Goal: Task Accomplishment & Management: Manage account settings

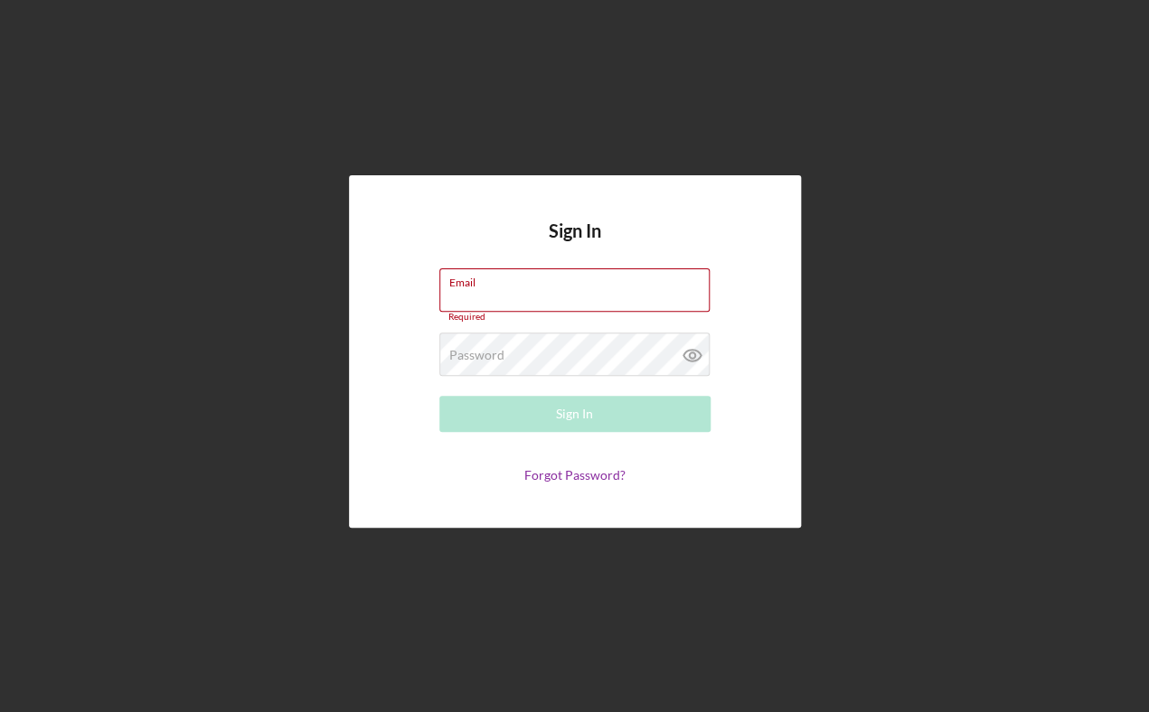
type input "[PERSON_NAME][EMAIL_ADDRESS][DOMAIN_NAME]"
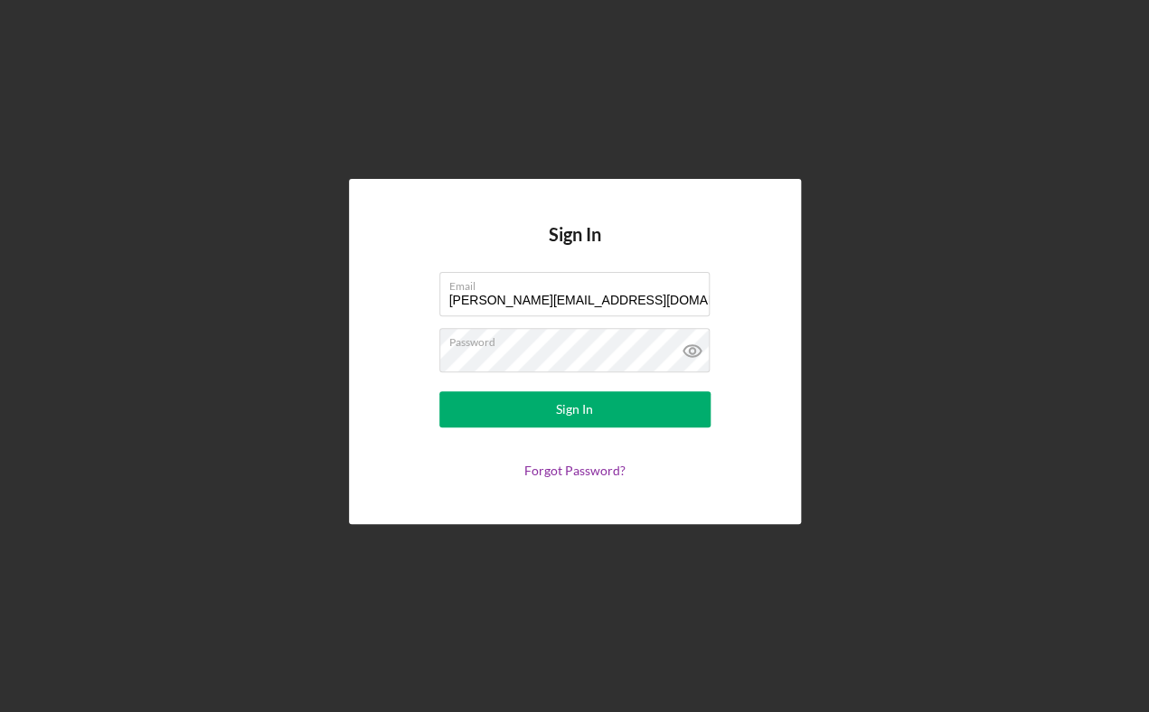
click at [596, 395] on button "Sign In" at bounding box center [574, 409] width 271 height 36
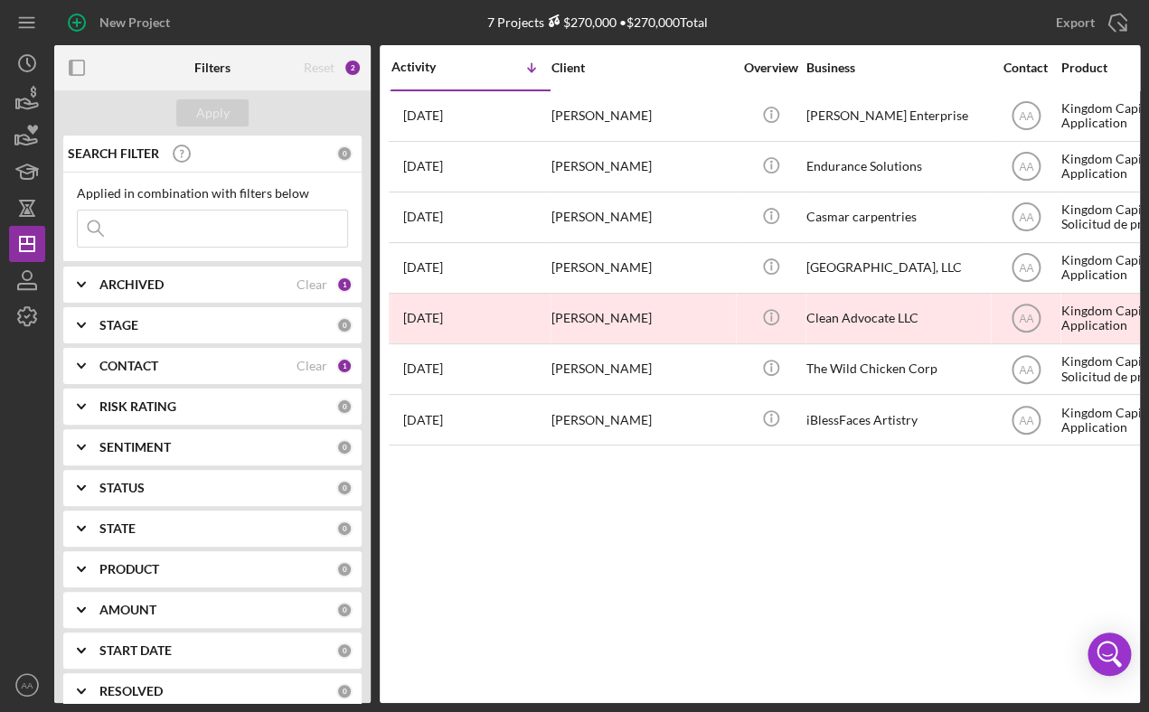
click at [648, 212] on div "[PERSON_NAME]" at bounding box center [641, 217] width 181 height 48
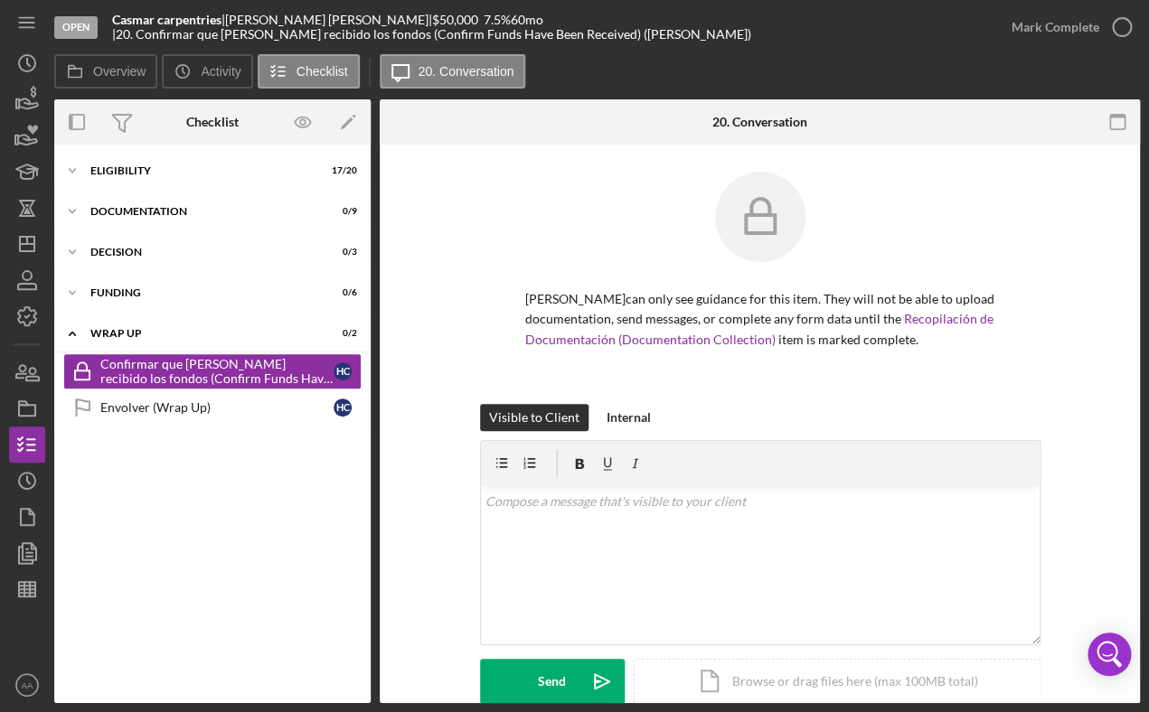
click at [27, 118] on icon "button" at bounding box center [27, 135] width 45 height 45
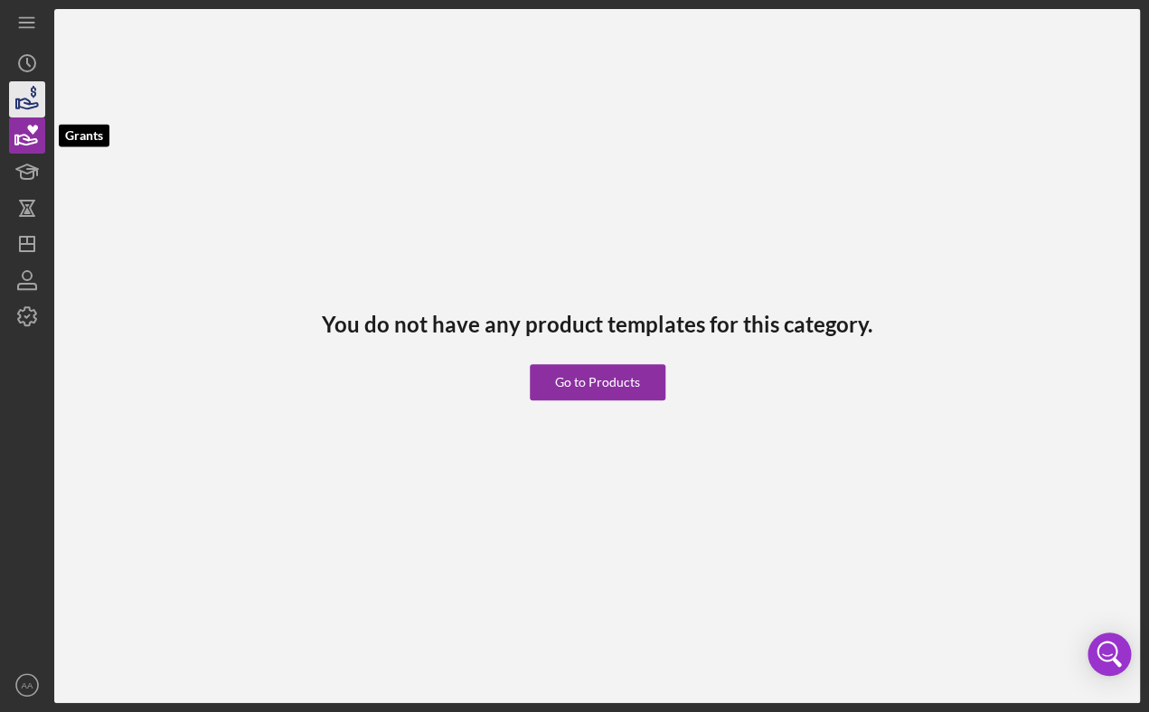
drag, startPoint x: 0, startPoint y: 0, endPoint x: 26, endPoint y: 102, distance: 105.5
click at [26, 102] on icon "button" at bounding box center [27, 99] width 45 height 45
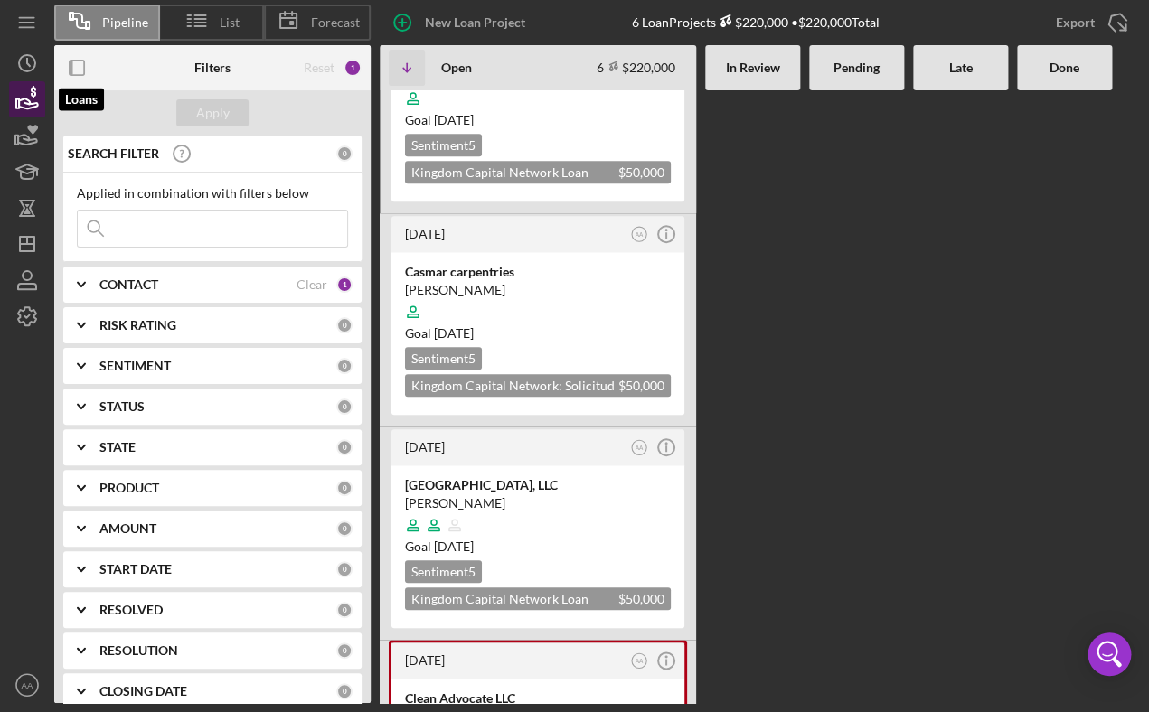
scroll to position [362, 0]
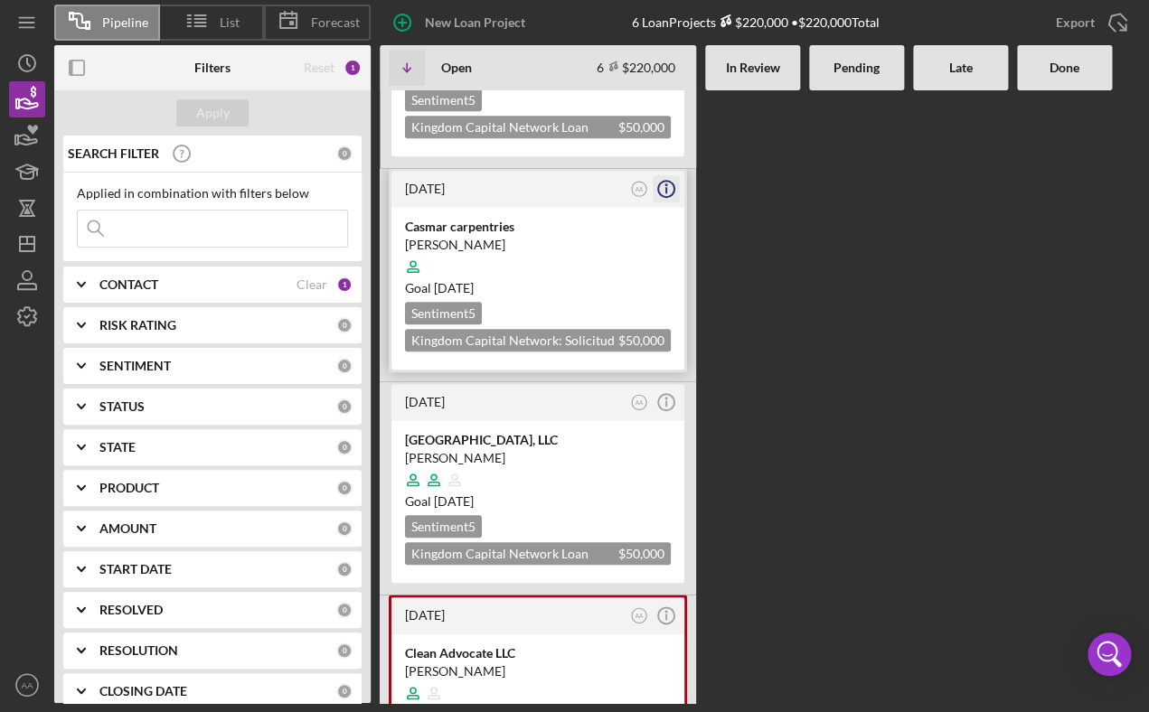
drag, startPoint x: 26, startPoint y: 102, endPoint x: 669, endPoint y: 176, distance: 646.9
click at [669, 176] on icon "Icon/Info" at bounding box center [666, 188] width 45 height 45
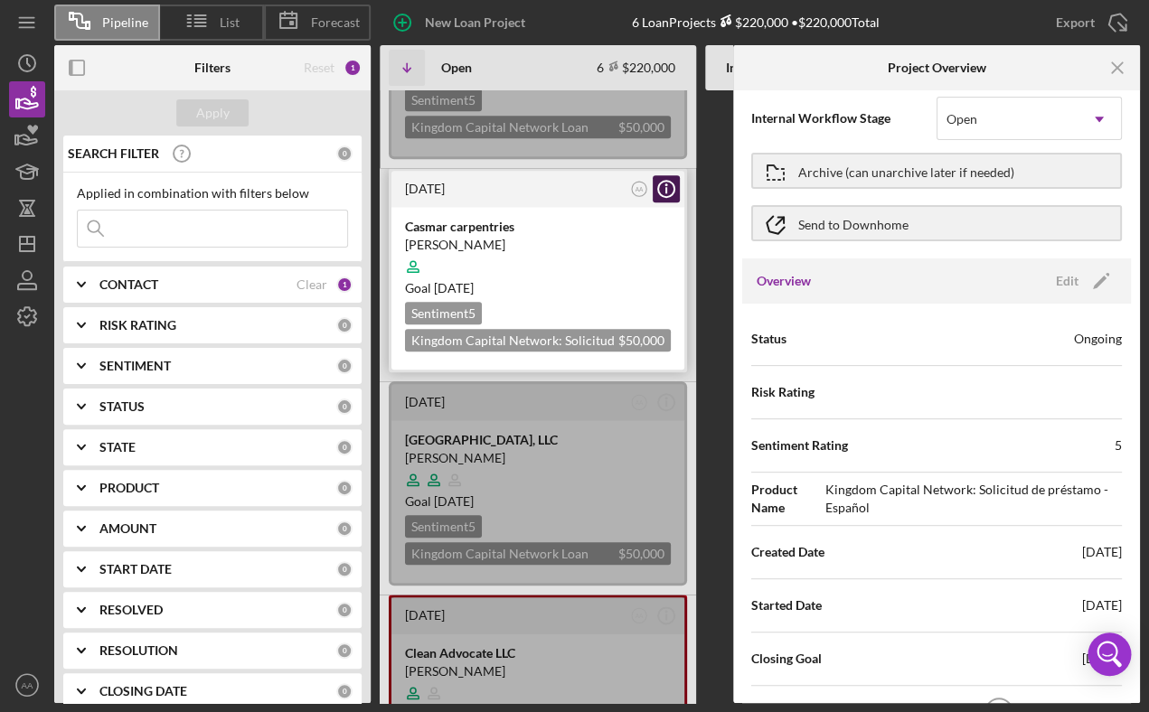
scroll to position [24, 0]
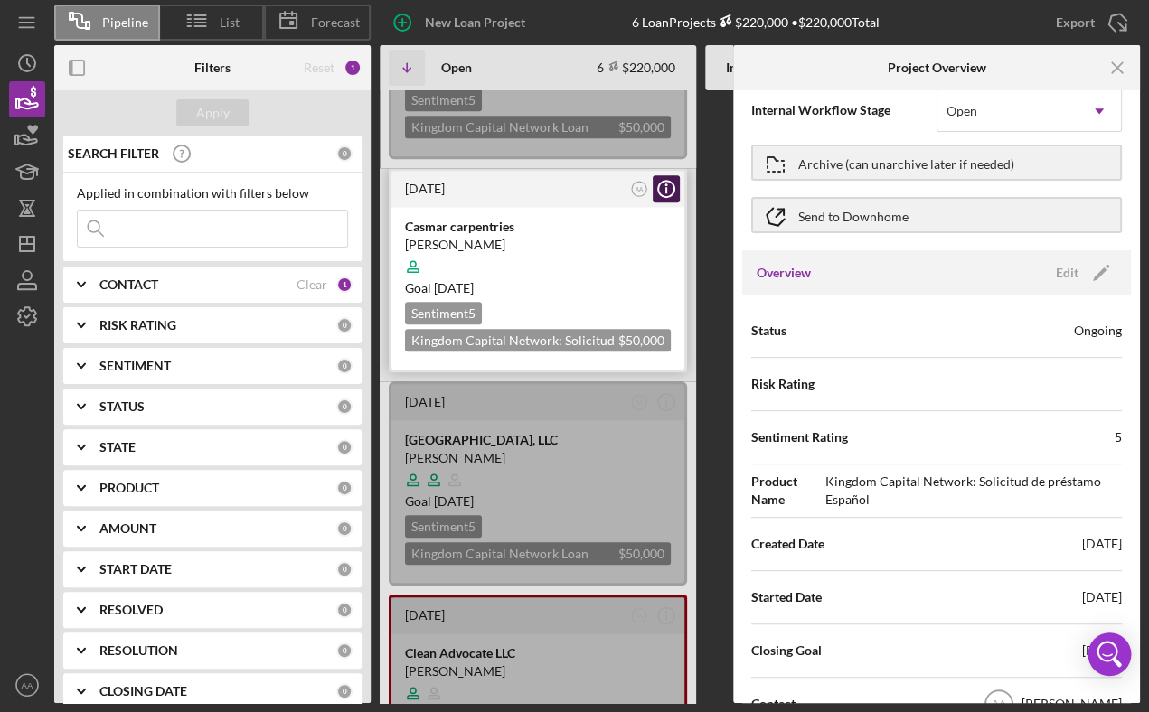
click at [1079, 265] on icon "Icon/Edit" at bounding box center [1100, 272] width 45 height 45
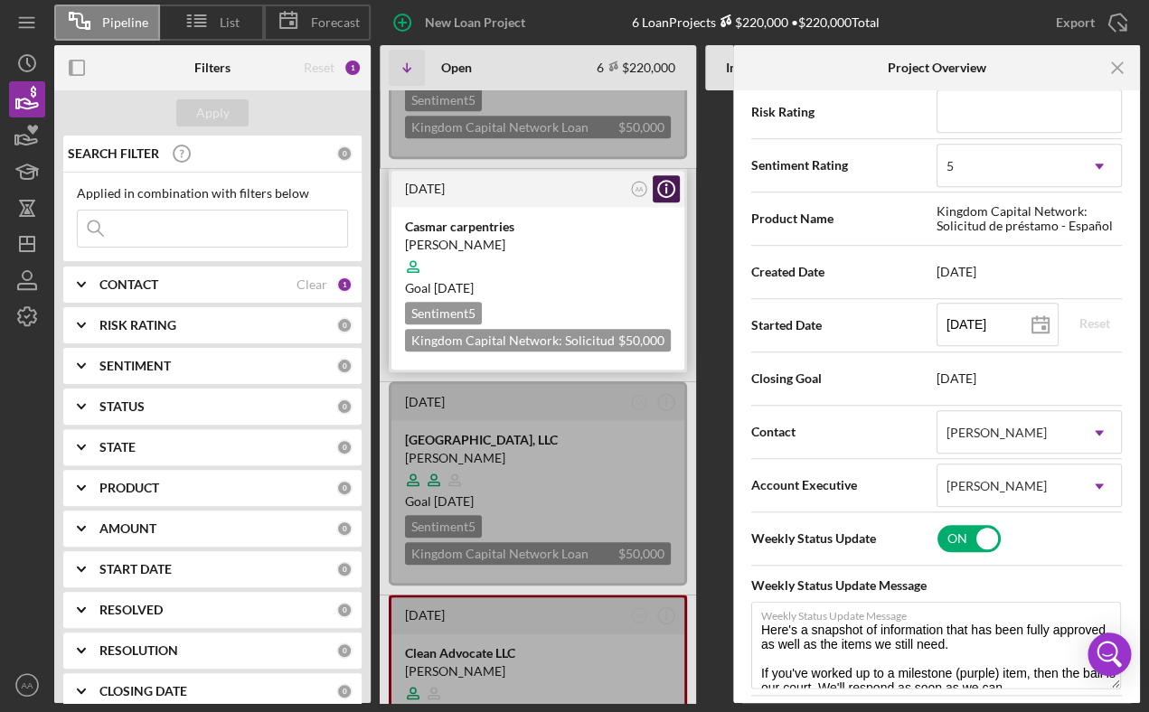
scroll to position [301, 0]
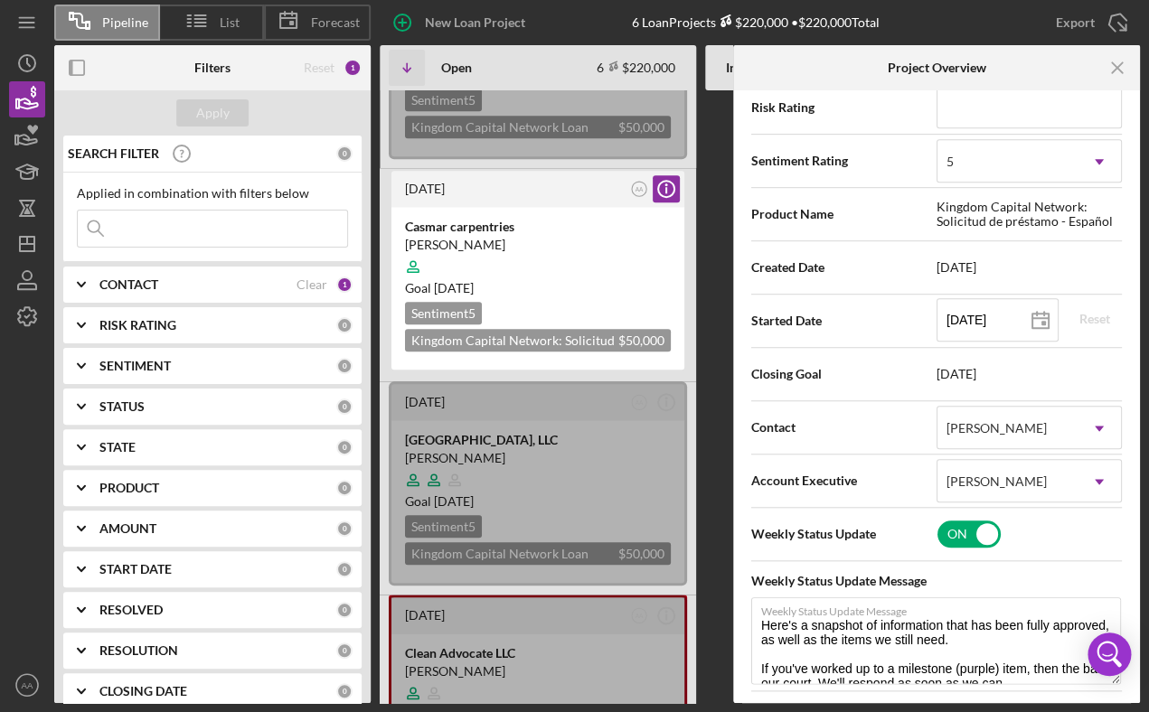
drag, startPoint x: 669, startPoint y: 176, endPoint x: 961, endPoint y: 456, distance: 404.1
click at [961, 456] on div "Account Executive [PERSON_NAME] Icon/Dropdown Arrow" at bounding box center [936, 481] width 371 height 53
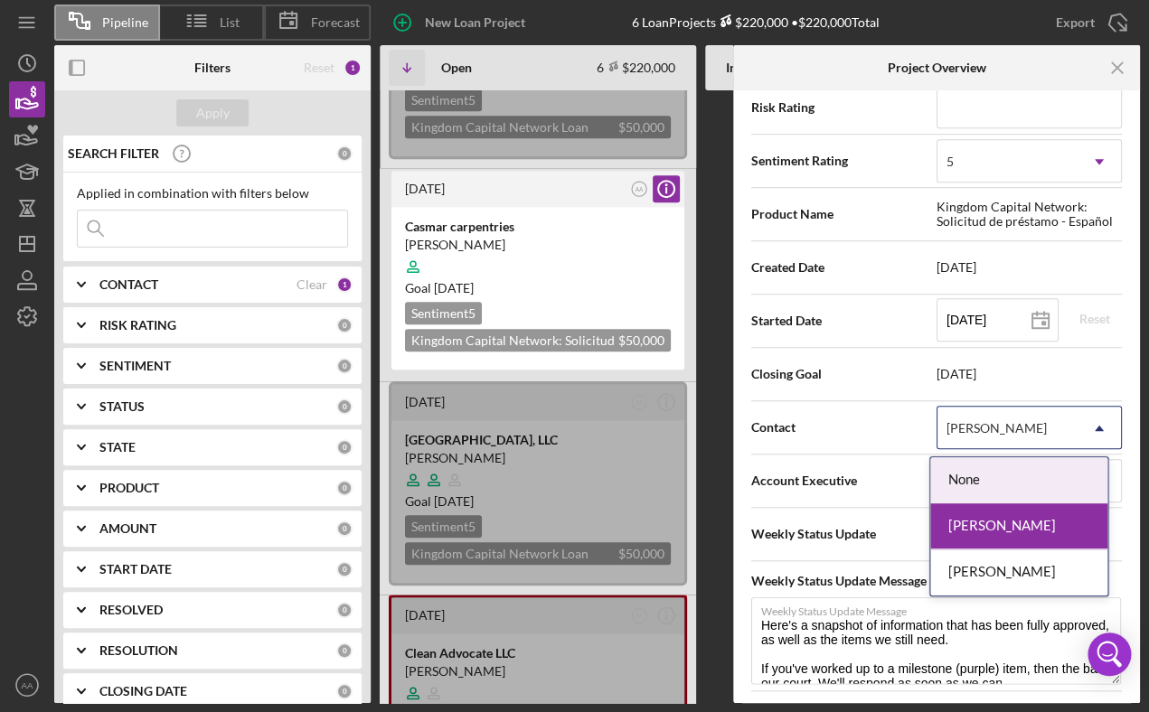
click at [961, 444] on div "[PERSON_NAME]" at bounding box center [1007, 429] width 140 height 42
click at [964, 578] on div "[PERSON_NAME]" at bounding box center [1018, 573] width 177 height 46
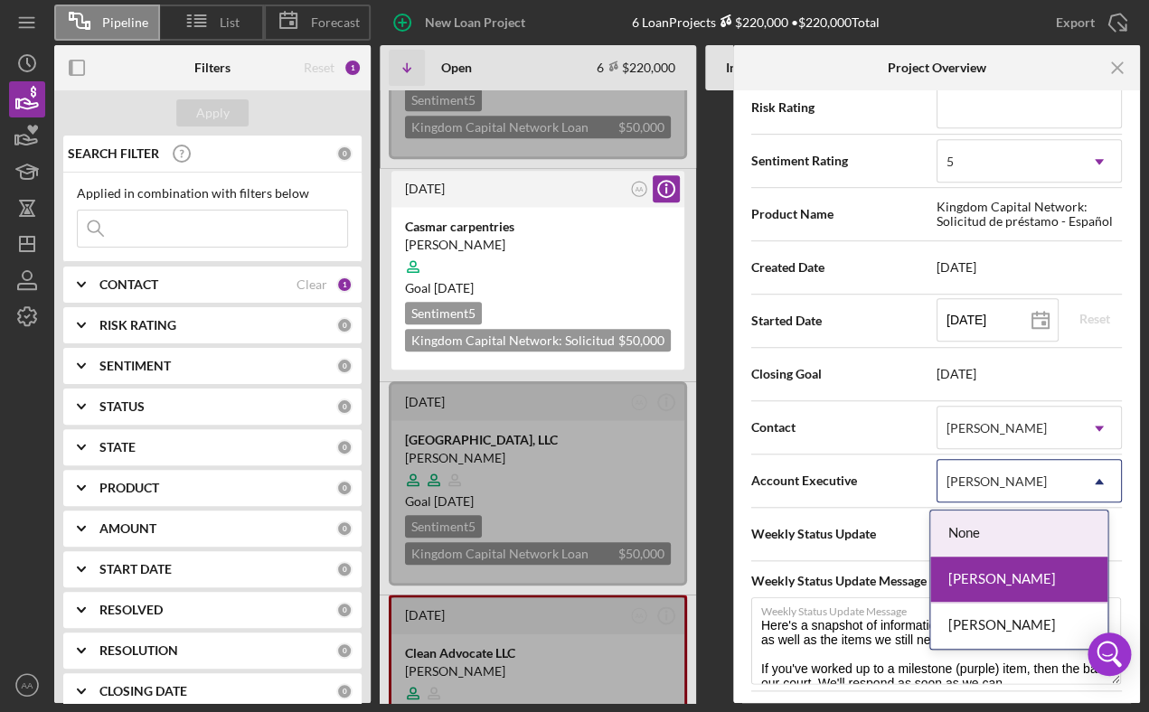
click at [977, 493] on div "[PERSON_NAME]" at bounding box center [1007, 482] width 140 height 42
click at [995, 634] on div "[PERSON_NAME]" at bounding box center [1018, 626] width 177 height 46
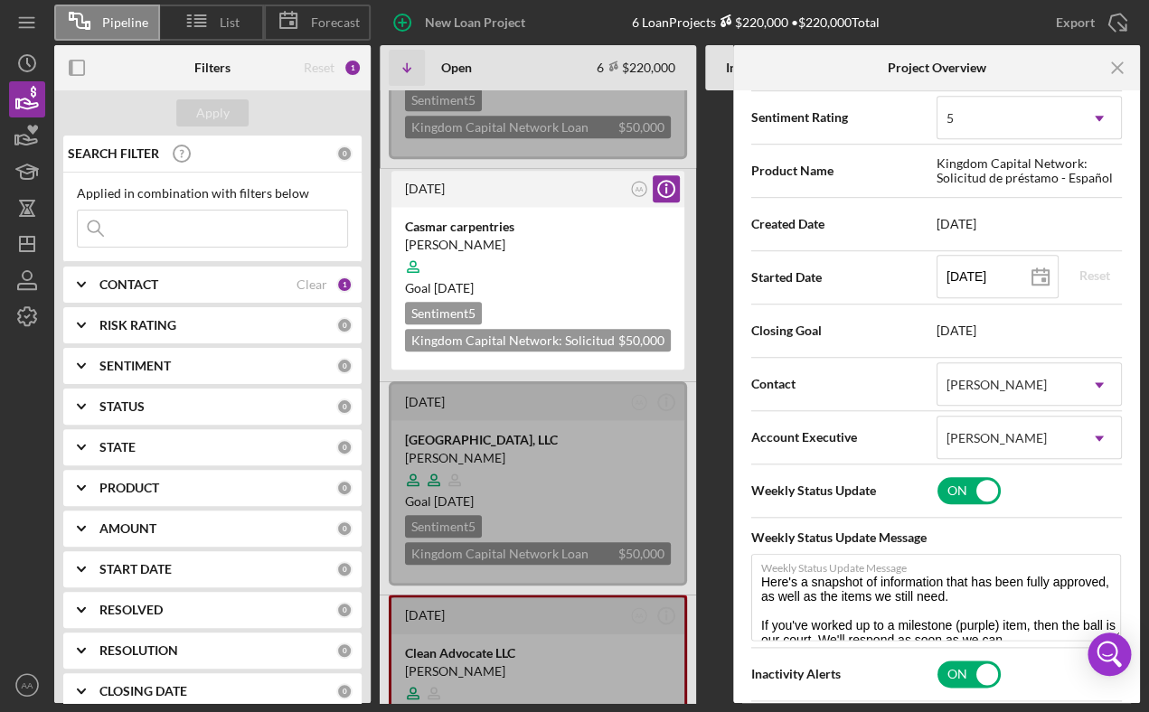
scroll to position [0, 0]
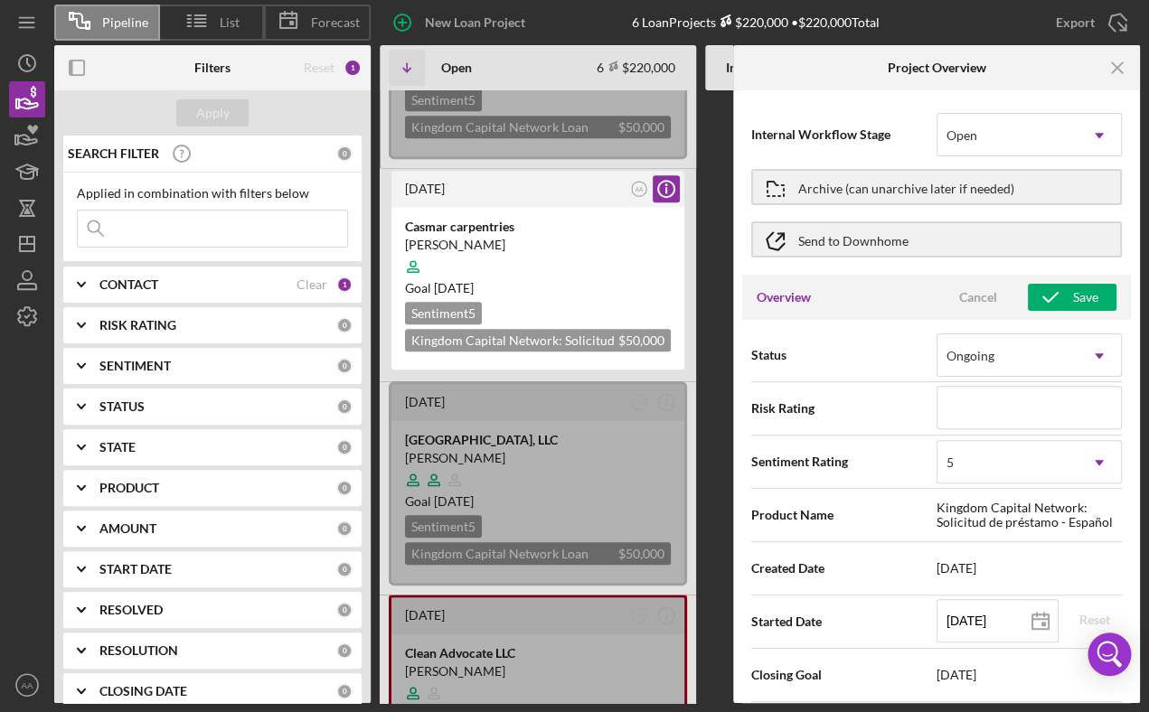
click at [1047, 303] on icon "button" at bounding box center [1050, 297] width 45 height 45
type textarea "Here's a snapshot of information that has been fully approved, as well as the i…"
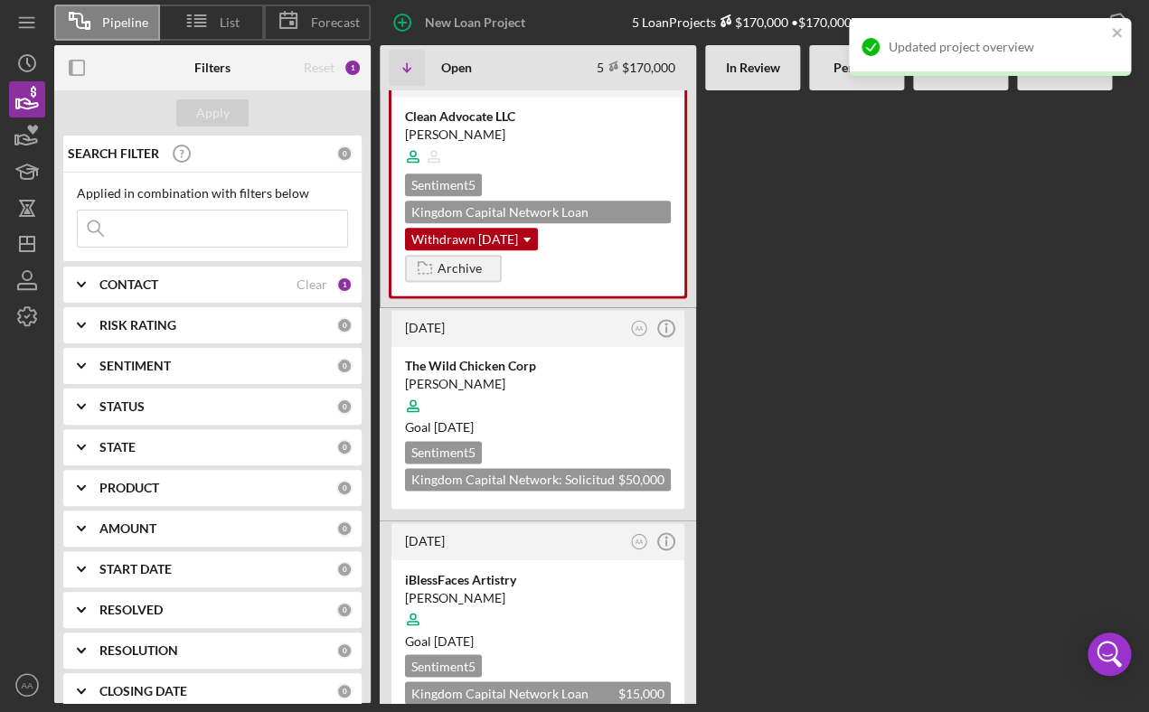
scroll to position [689, 0]
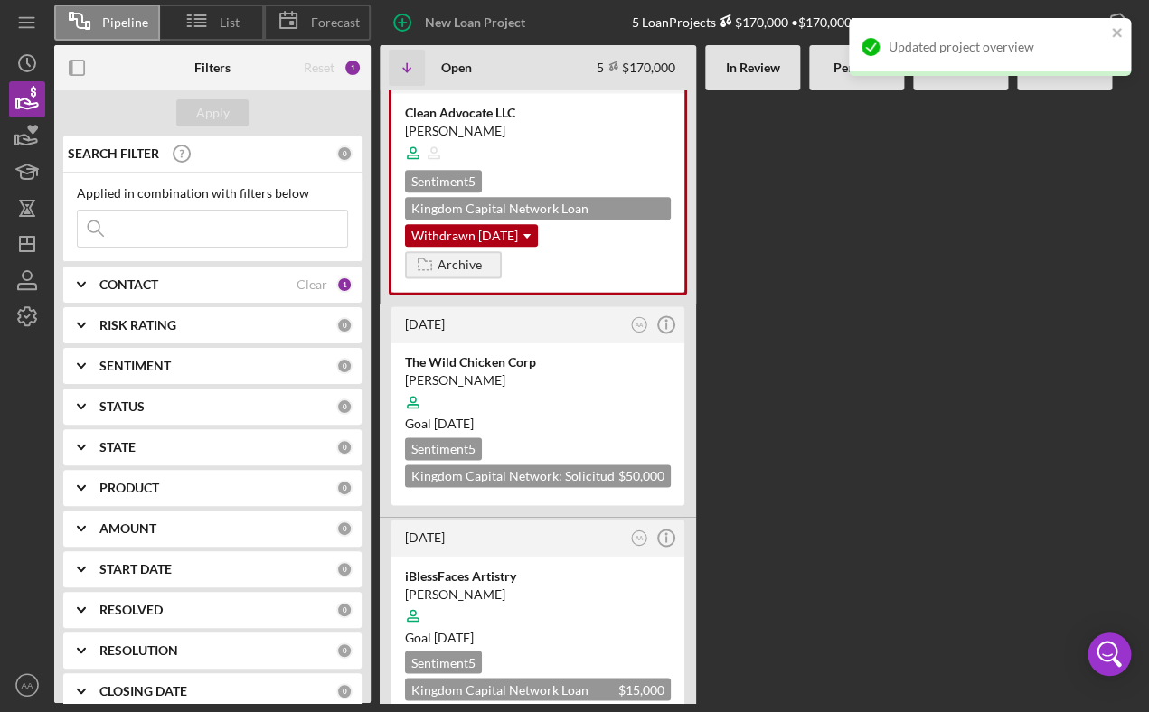
click at [527, 437] on div "Sentiment 5 Kingdom Capital Network: Solicitud de préstamo - Español $50,000 $5…" at bounding box center [538, 462] width 266 height 50
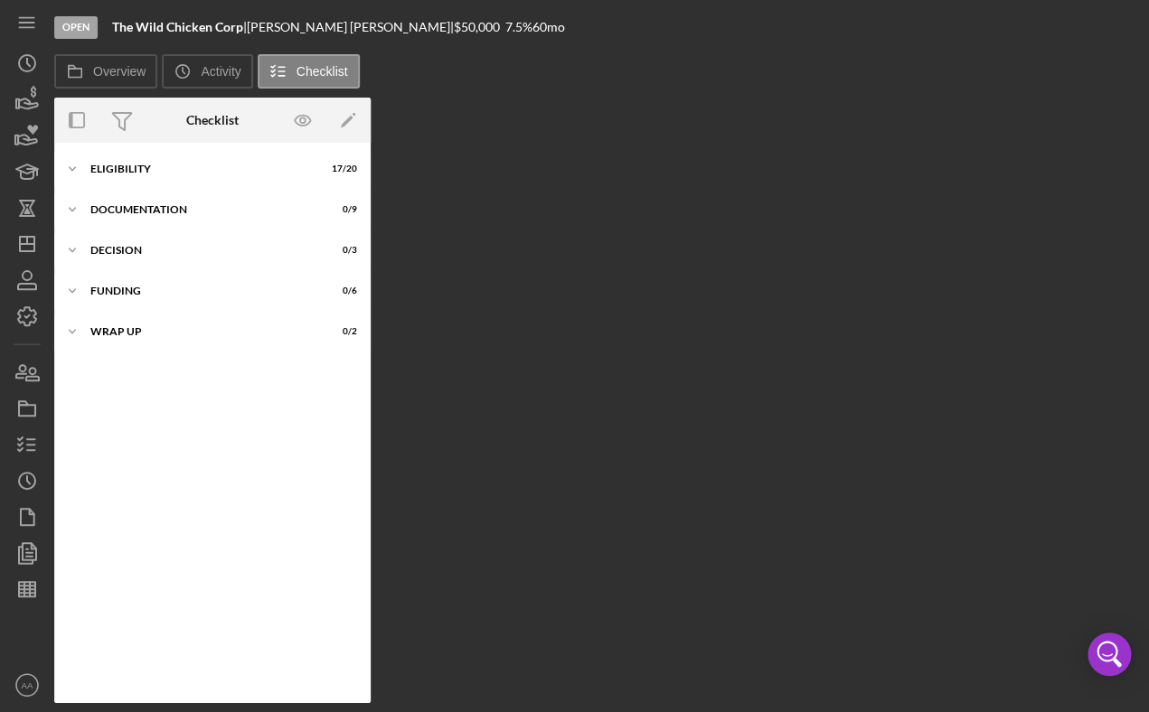
click at [30, 114] on icon "button" at bounding box center [27, 99] width 45 height 45
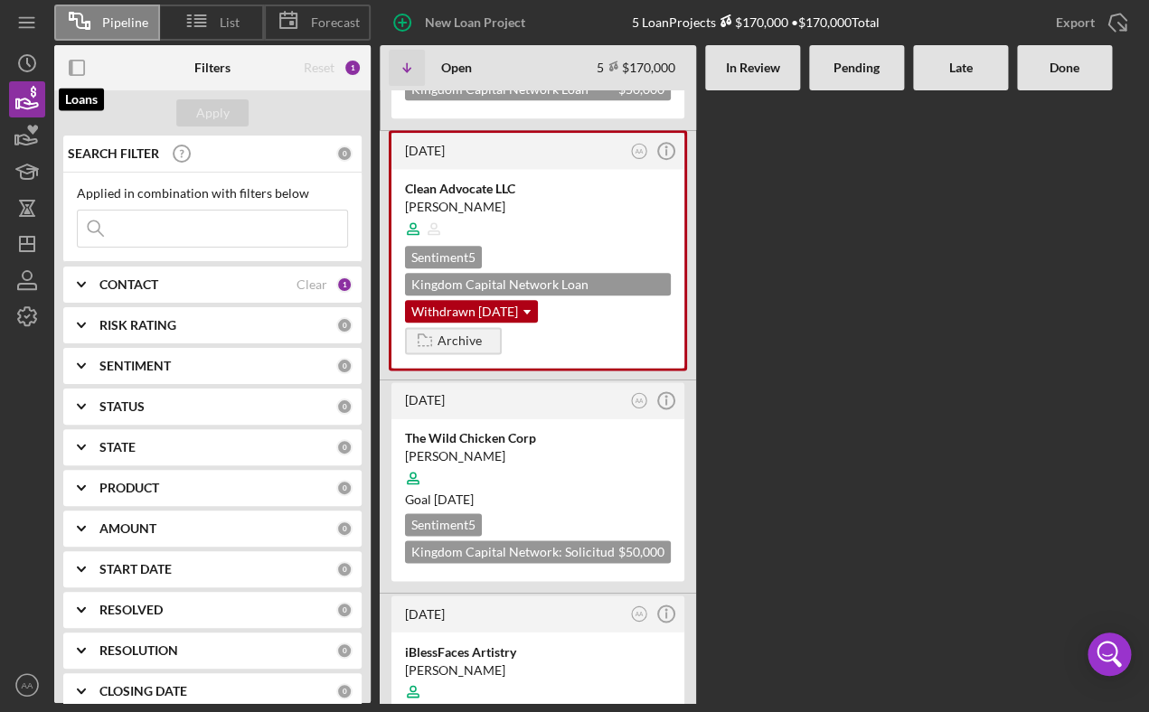
scroll to position [703, 0]
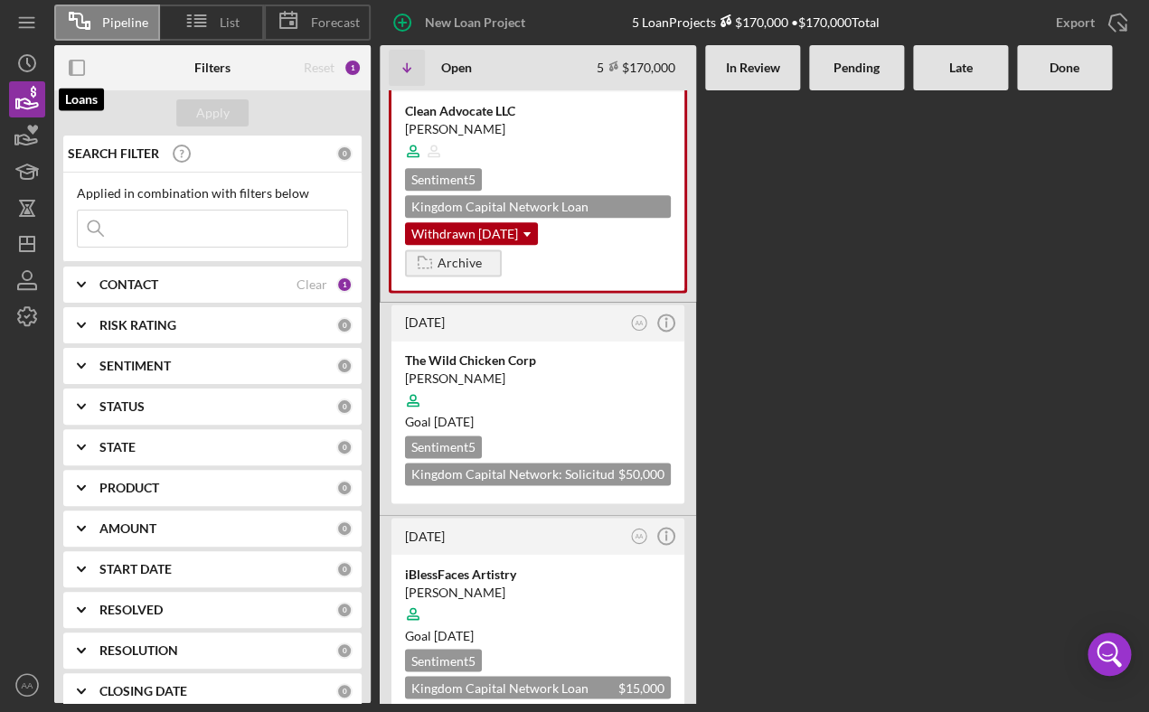
click at [669, 301] on icon "Icon/Info" at bounding box center [666, 322] width 45 height 45
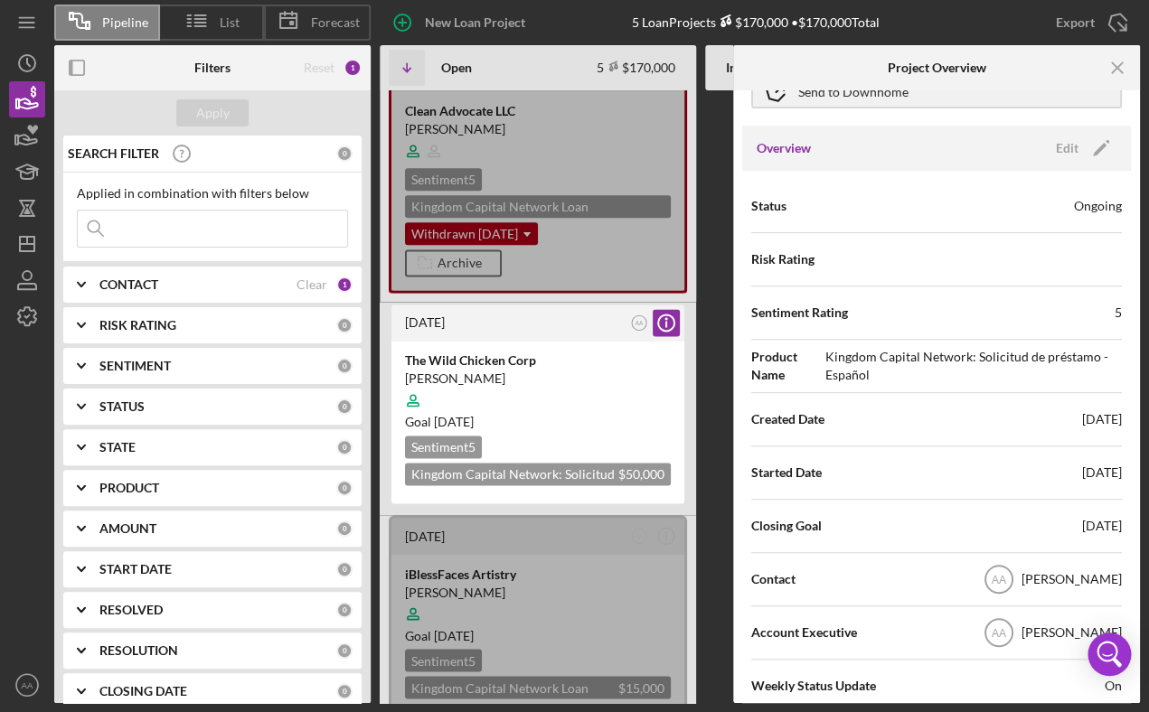
scroll to position [153, 0]
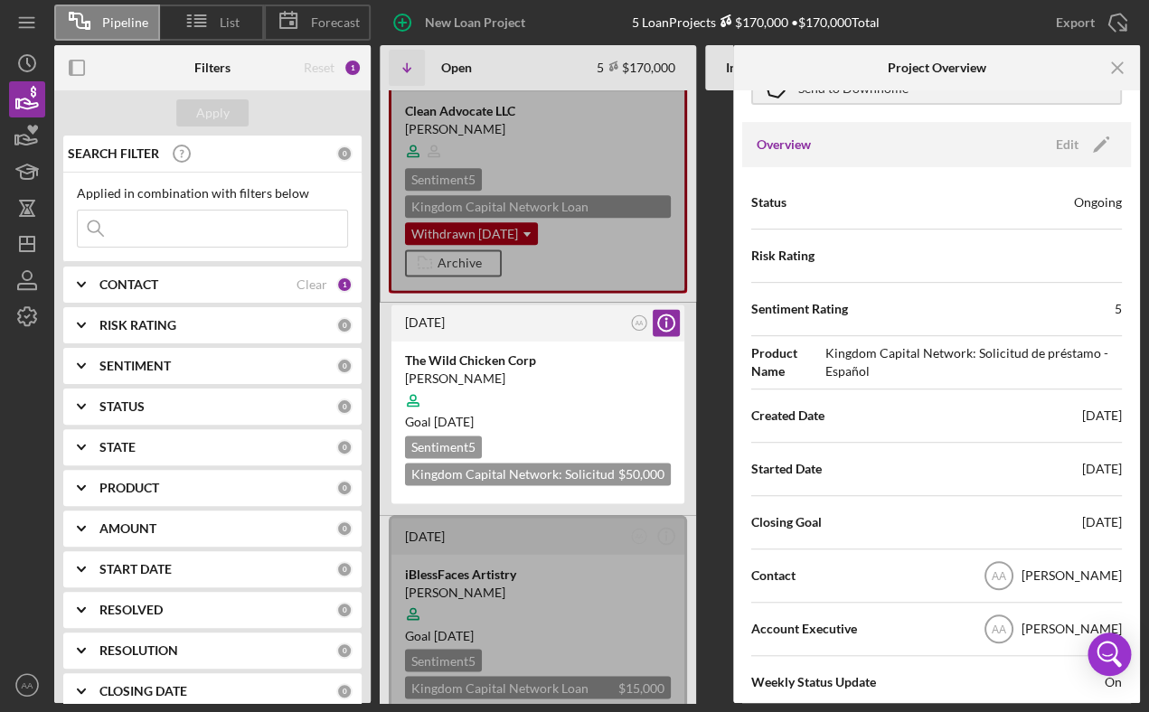
click at [1078, 150] on icon "Icon/Edit" at bounding box center [1100, 144] width 45 height 45
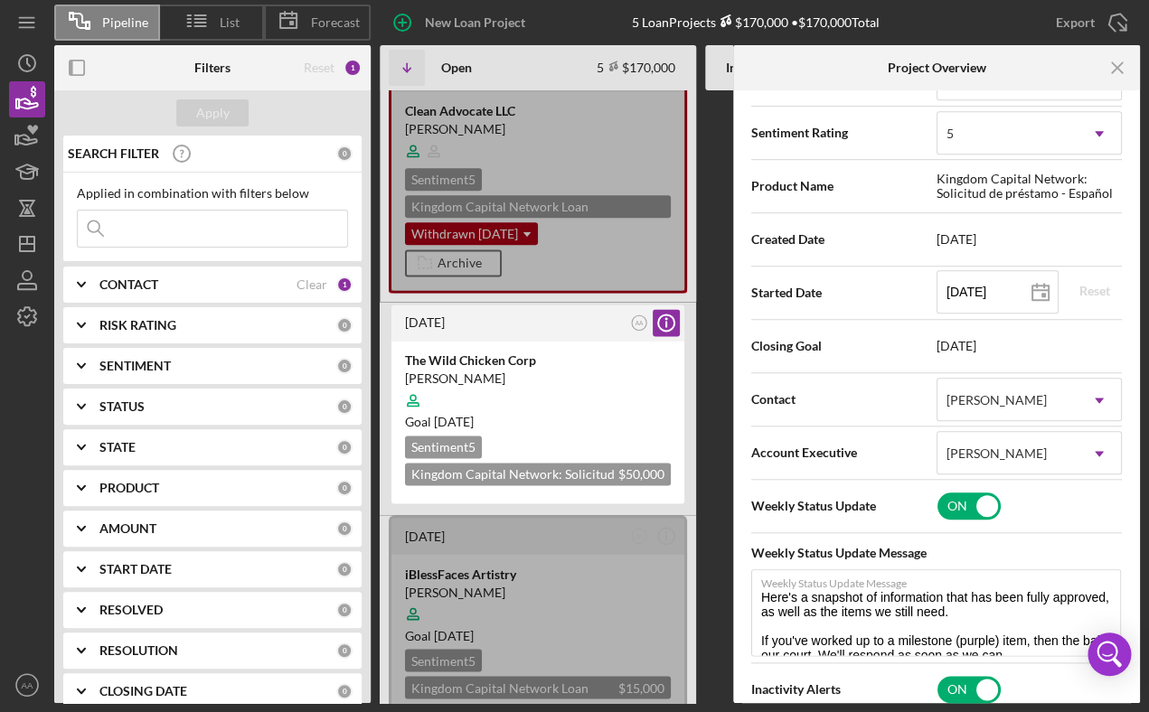
scroll to position [365, 0]
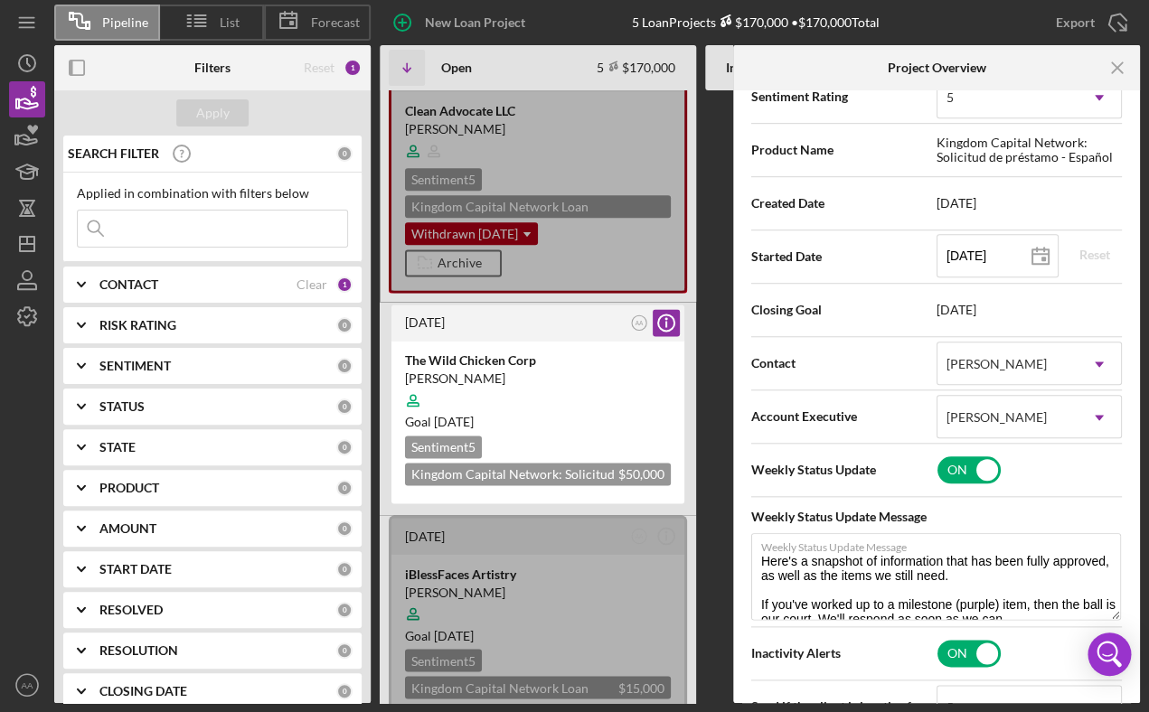
click at [1050, 343] on div "[PERSON_NAME]" at bounding box center [1007, 364] width 140 height 42
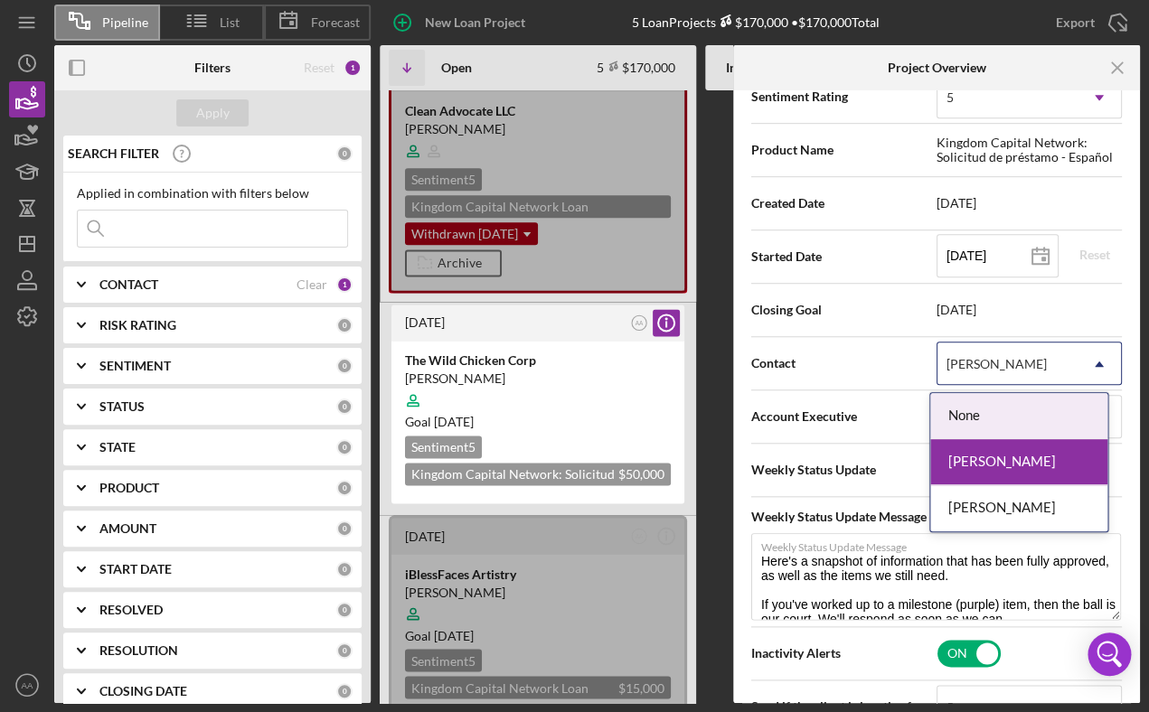
drag, startPoint x: 961, startPoint y: 456, endPoint x: 1033, endPoint y: 506, distance: 88.3
click at [1033, 506] on div "[PERSON_NAME]" at bounding box center [1018, 508] width 177 height 46
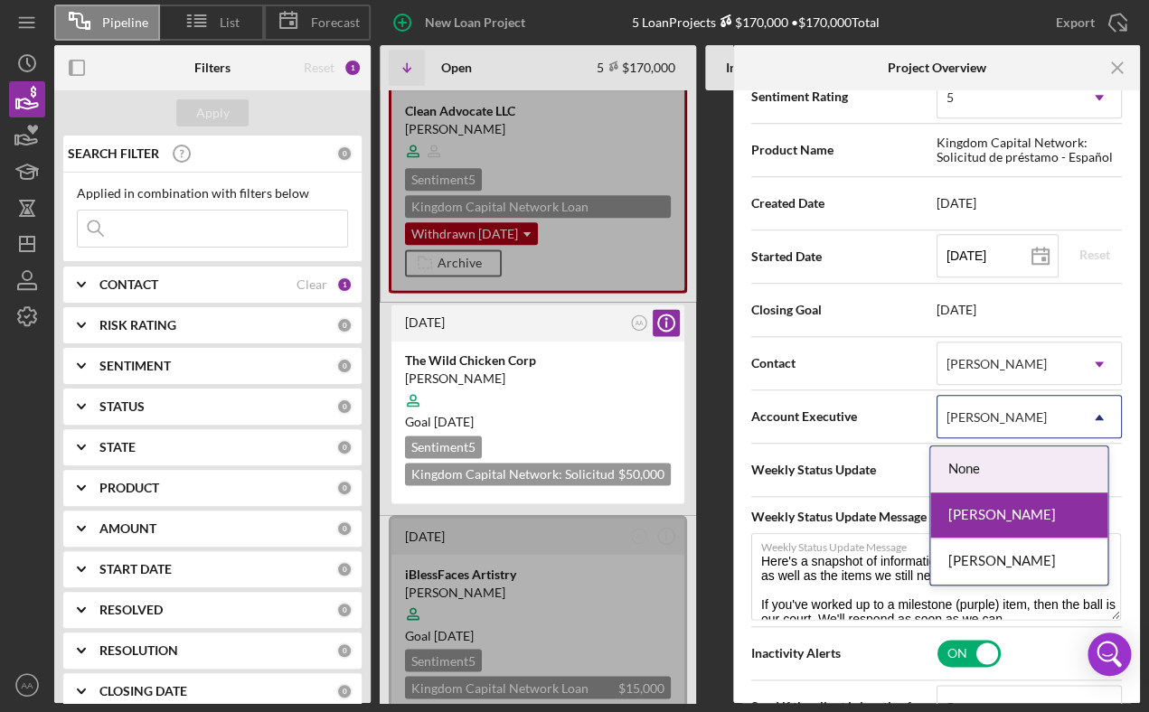
click at [1033, 398] on div "[PERSON_NAME]" at bounding box center [1007, 418] width 140 height 42
drag, startPoint x: 1033, startPoint y: 506, endPoint x: 1050, endPoint y: 549, distance: 45.8
click at [1050, 549] on div "[PERSON_NAME]" at bounding box center [1018, 562] width 177 height 46
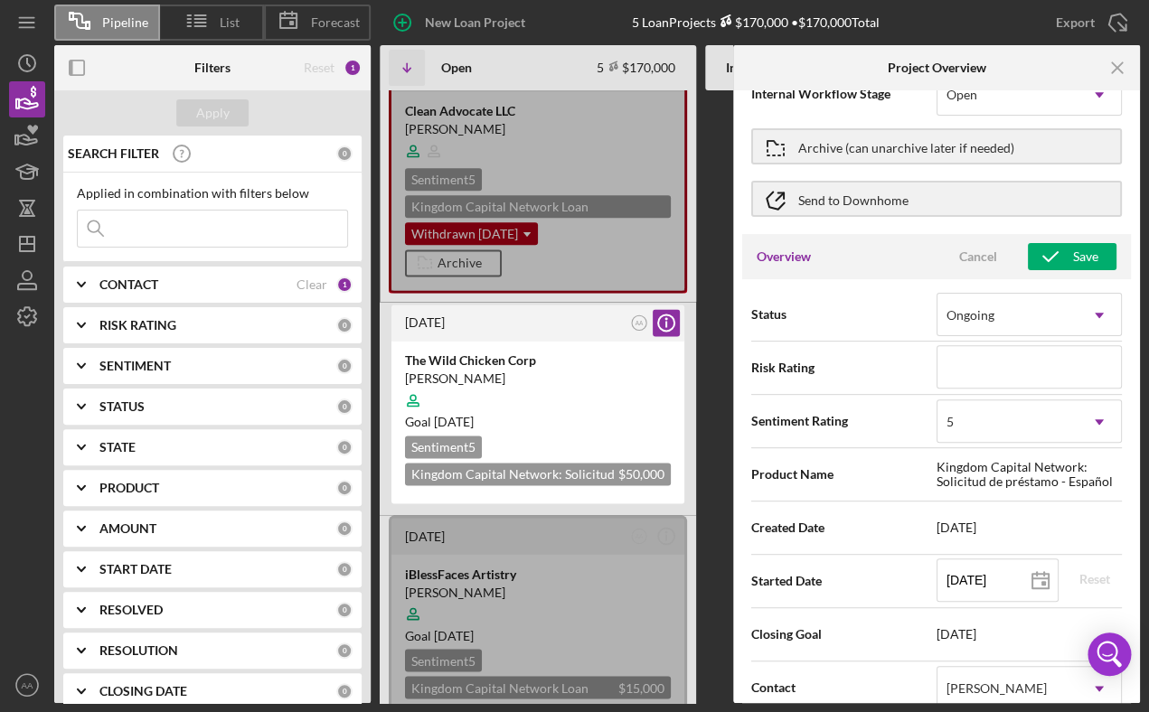
scroll to position [0, 0]
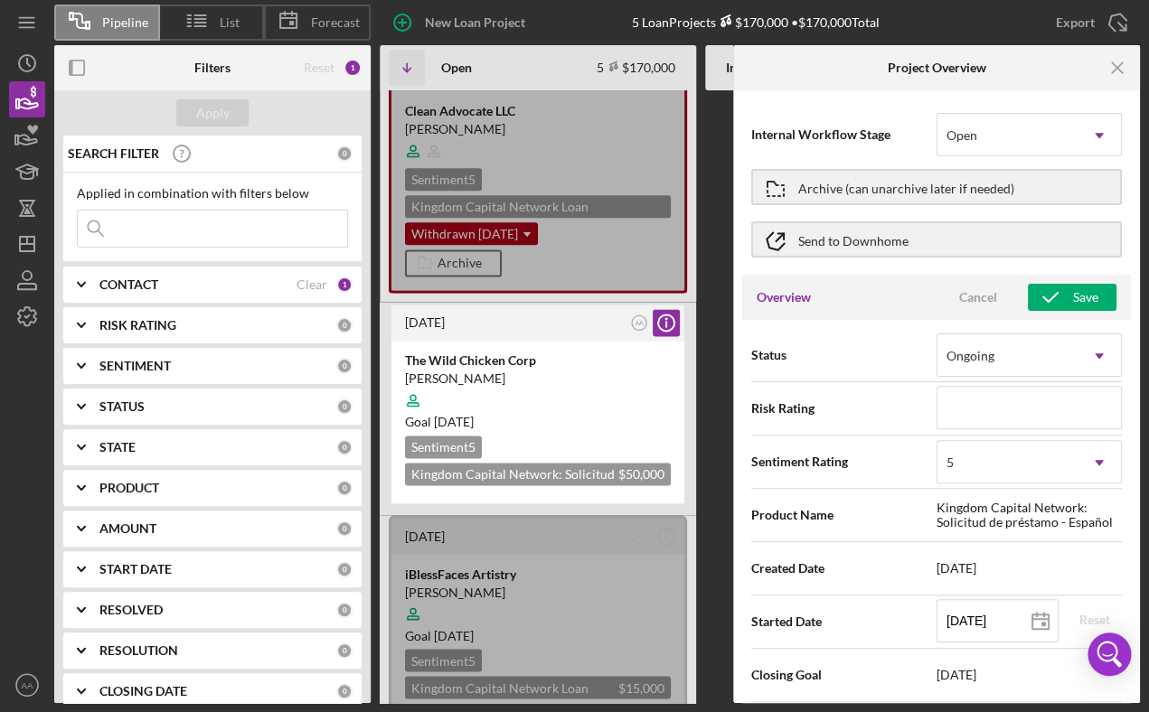
click at [1049, 297] on icon "button" at bounding box center [1050, 297] width 45 height 45
type textarea "Here's a snapshot of information that has been fully approved, as well as the i…"
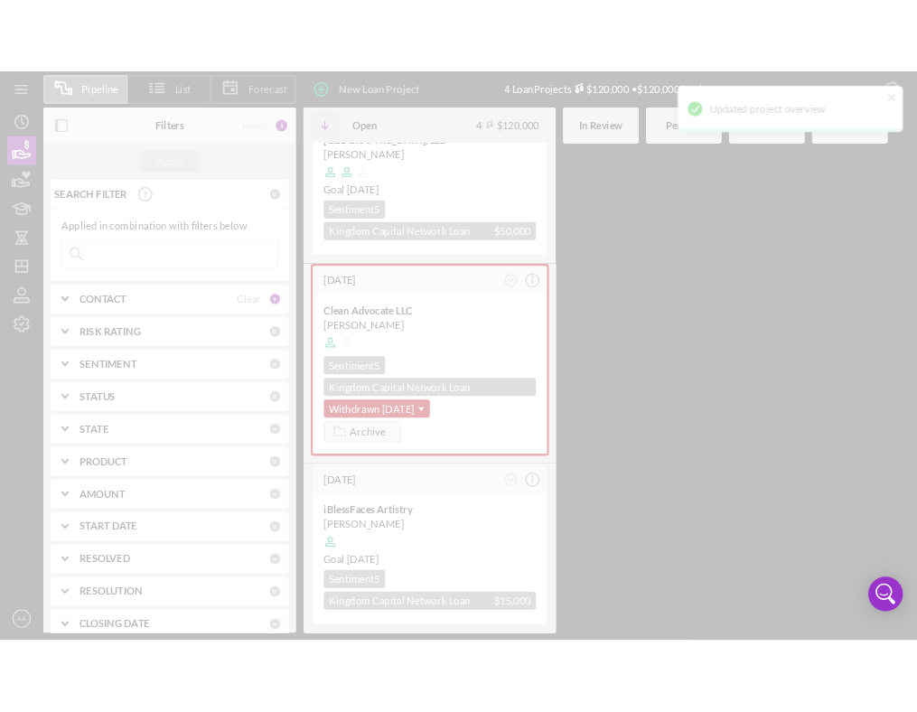
scroll to position [490, 0]
